Goal: Find specific page/section: Find specific page/section

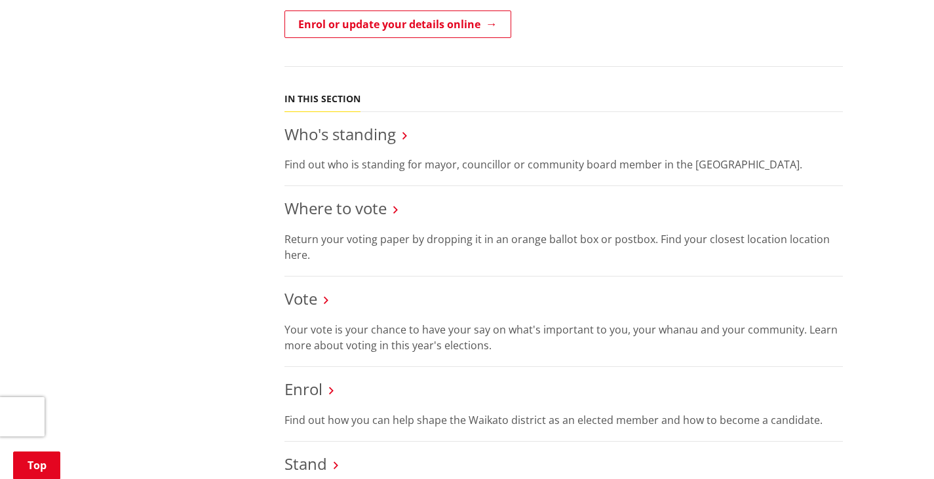
scroll to position [532, 0]
click at [338, 209] on link "Where to vote" at bounding box center [335, 208] width 102 height 22
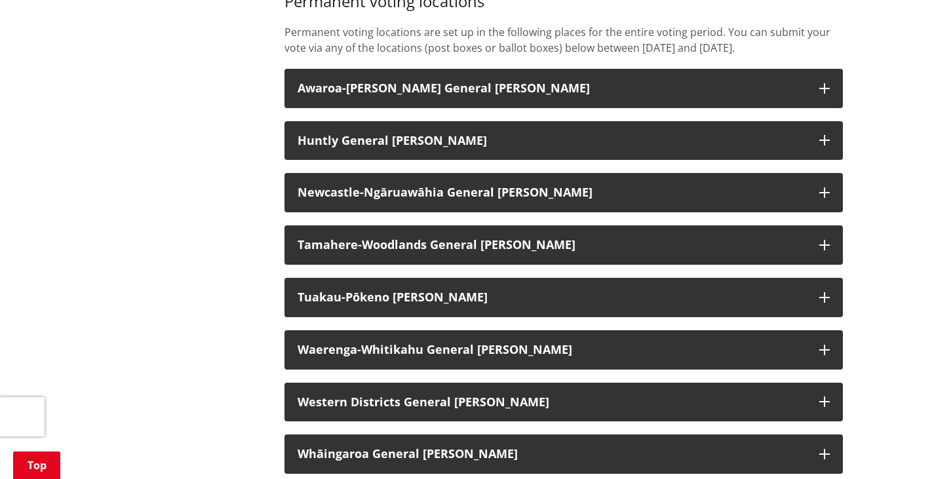
scroll to position [1063, 0]
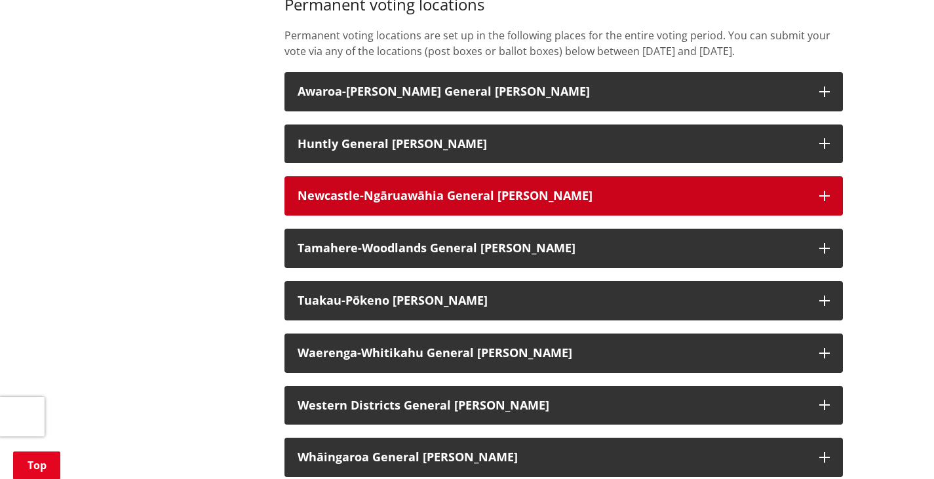
click at [589, 203] on h3 "Newcastle-Ngāruawāhia General Ward" at bounding box center [552, 195] width 509 height 13
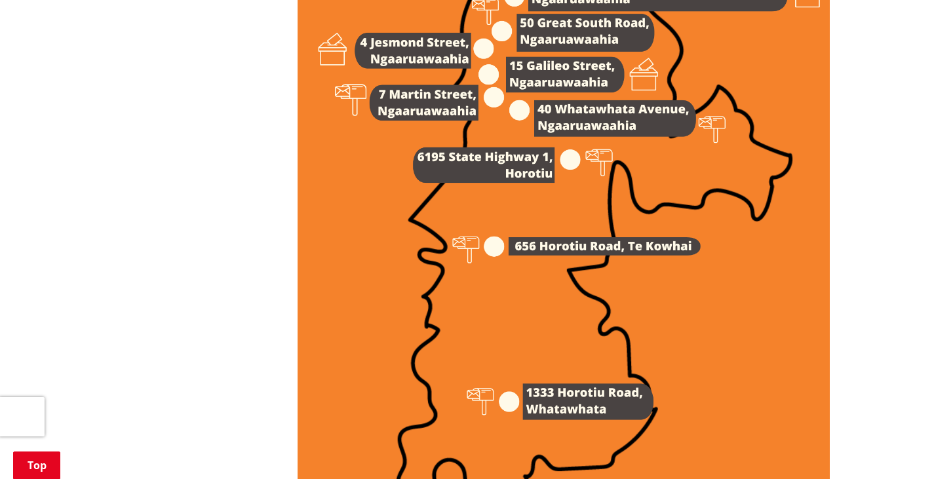
scroll to position [1952, 0]
click at [570, 263] on img at bounding box center [564, 130] width 532 height 753
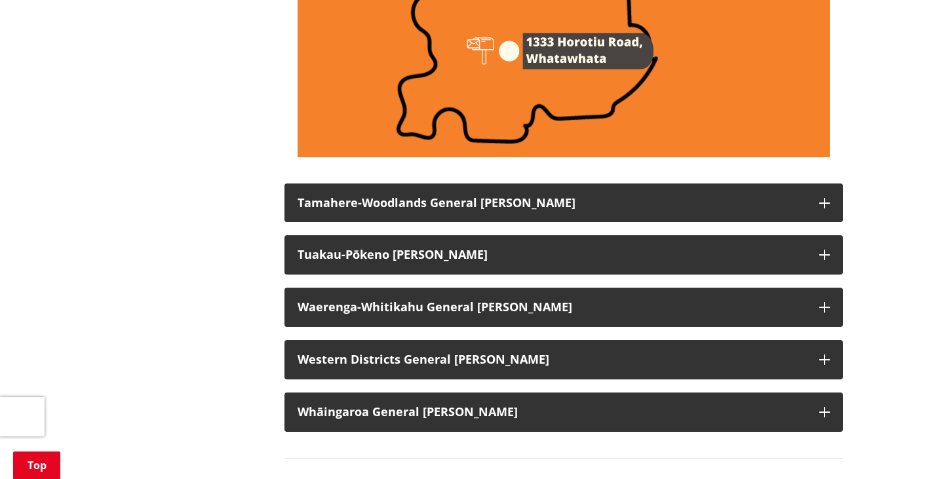
scroll to position [2293, 0]
